Goal: Find specific page/section: Find specific page/section

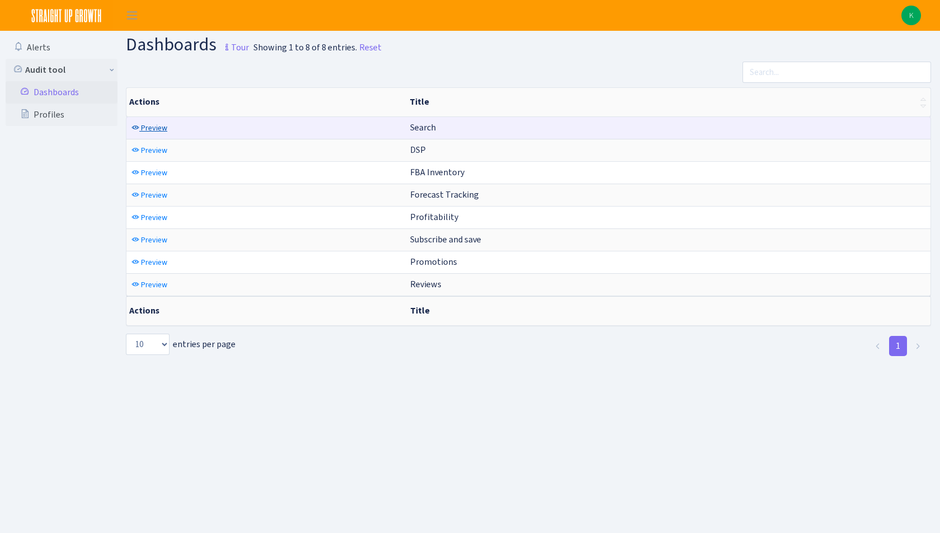
click at [158, 125] on span "Preview" at bounding box center [154, 128] width 26 height 11
